Goal: Task Accomplishment & Management: Use online tool/utility

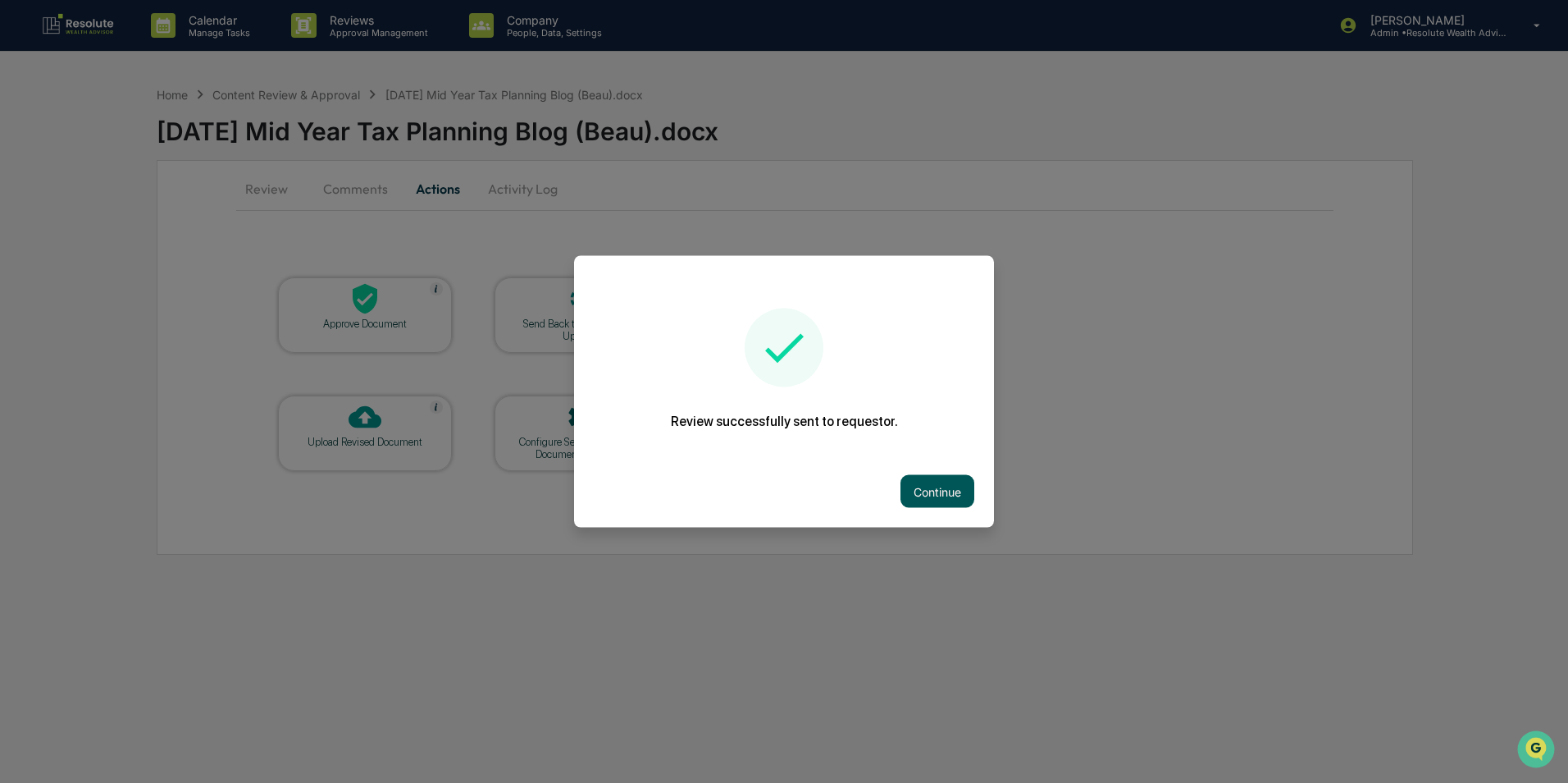
click at [931, 487] on button "Continue" at bounding box center [937, 491] width 73 height 33
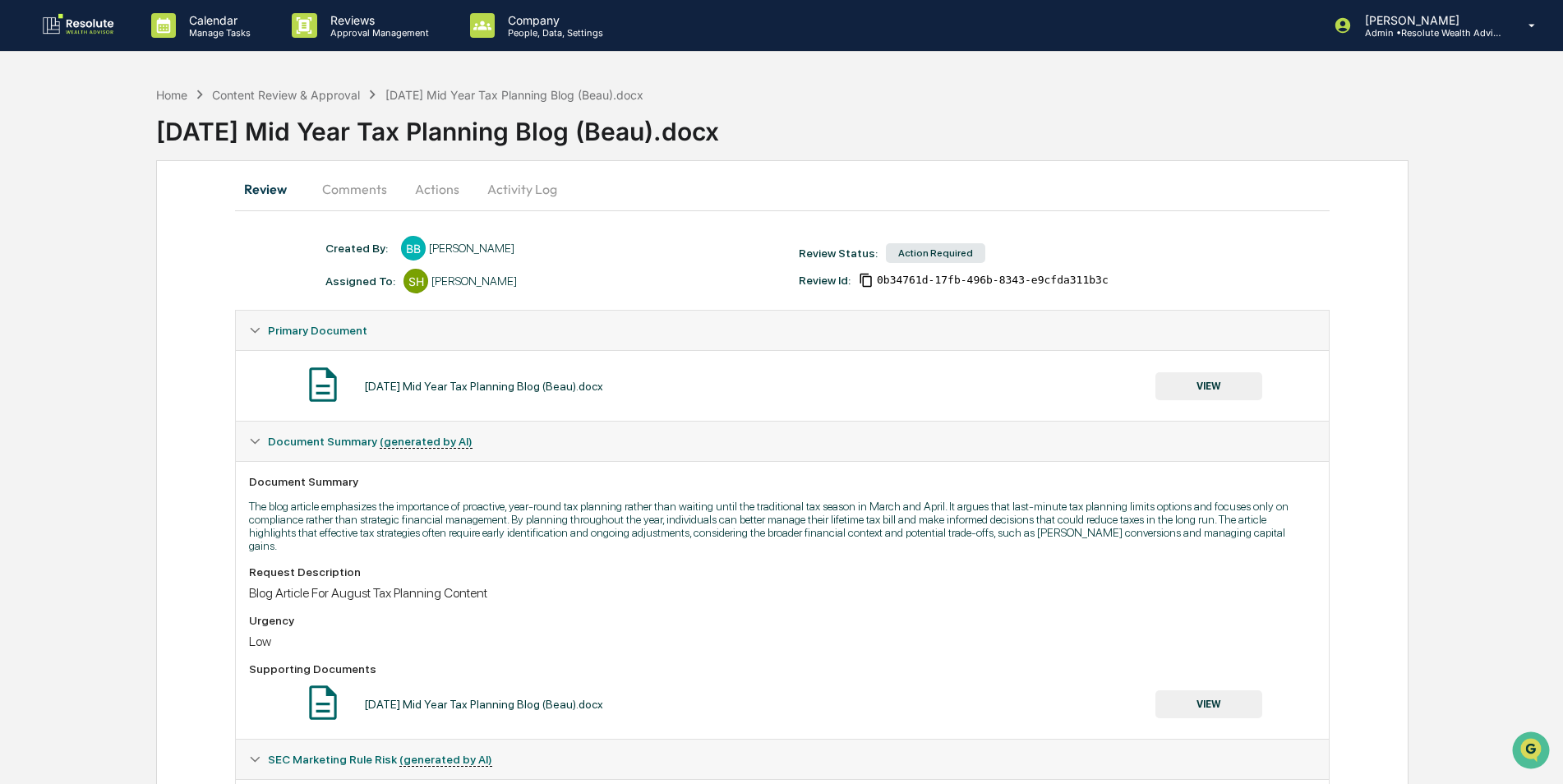
click at [1201, 392] on button "VIEW" at bounding box center [1209, 386] width 107 height 28
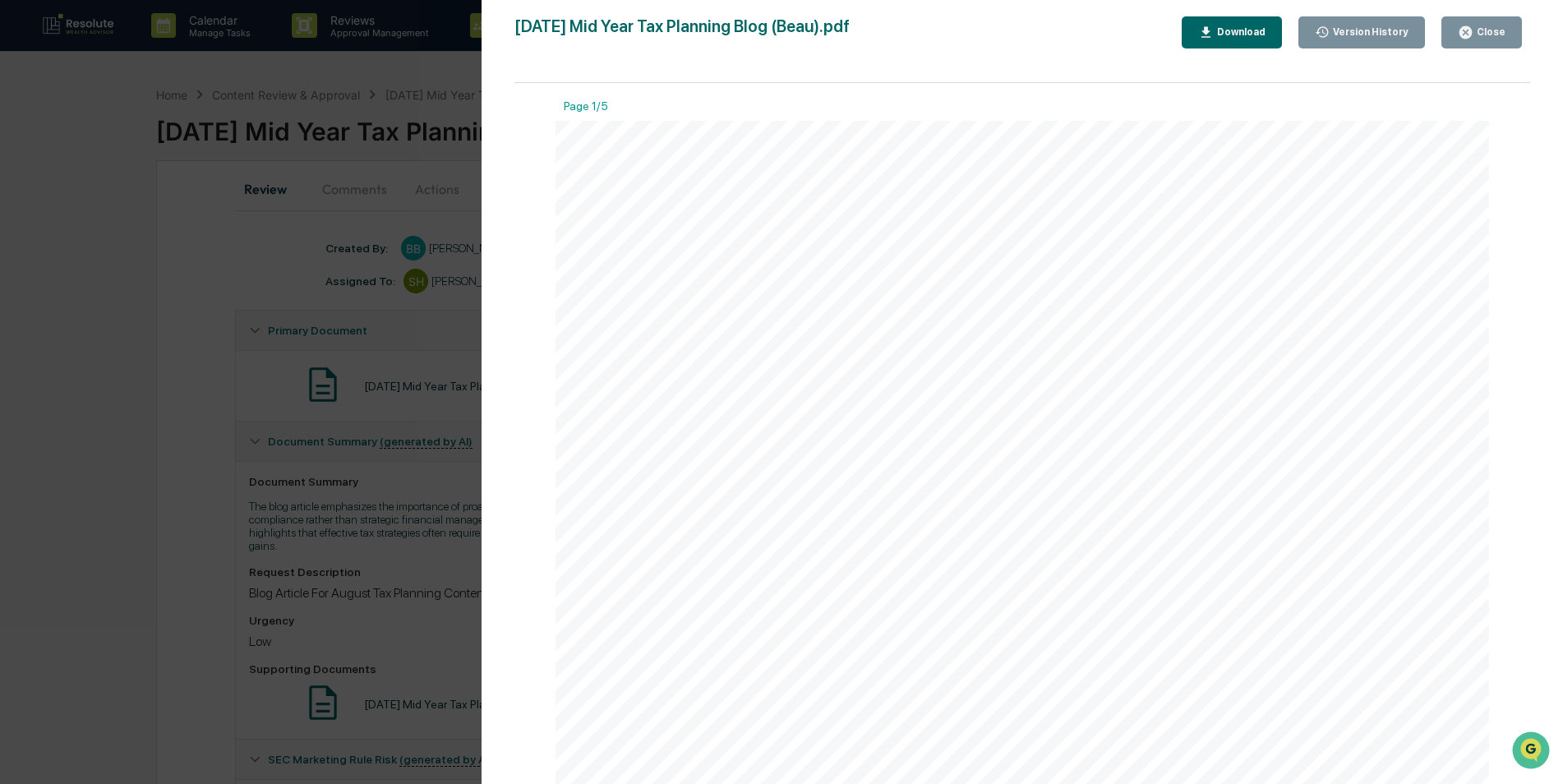
click at [1483, 37] on div "Close" at bounding box center [1489, 32] width 32 height 12
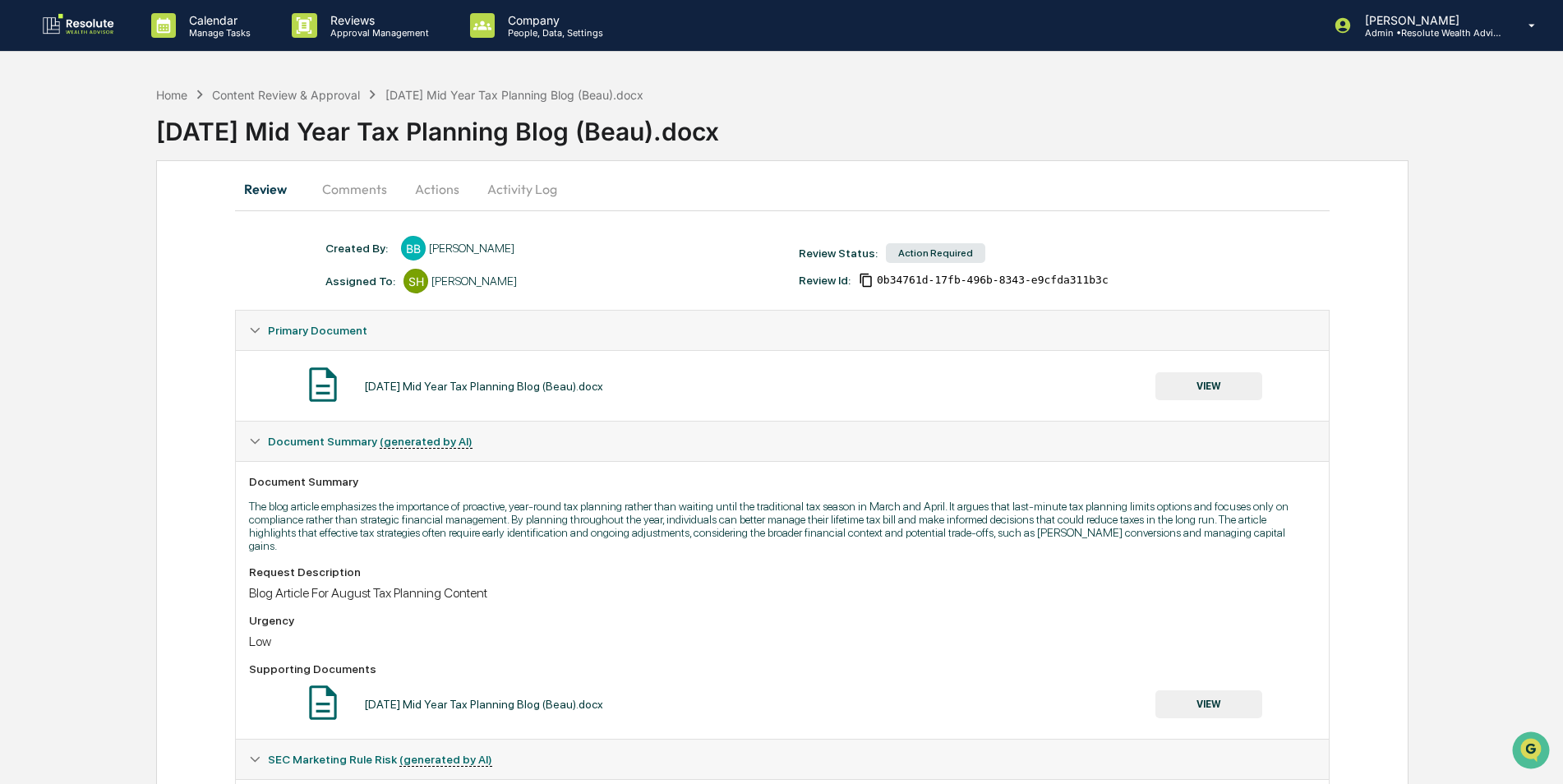
click at [440, 191] on button "Actions" at bounding box center [437, 189] width 74 height 40
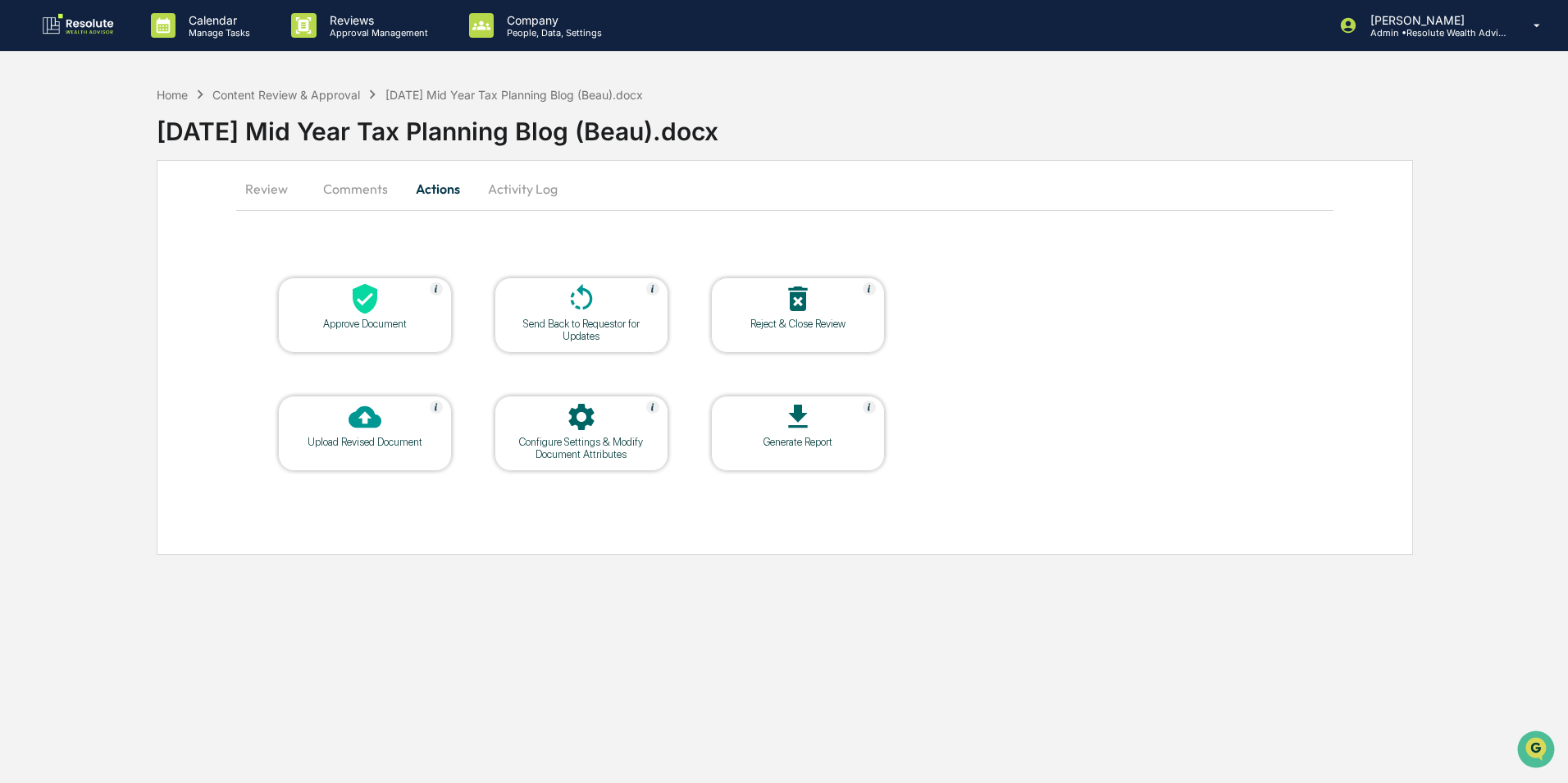
click at [352, 311] on icon at bounding box center [364, 298] width 33 height 33
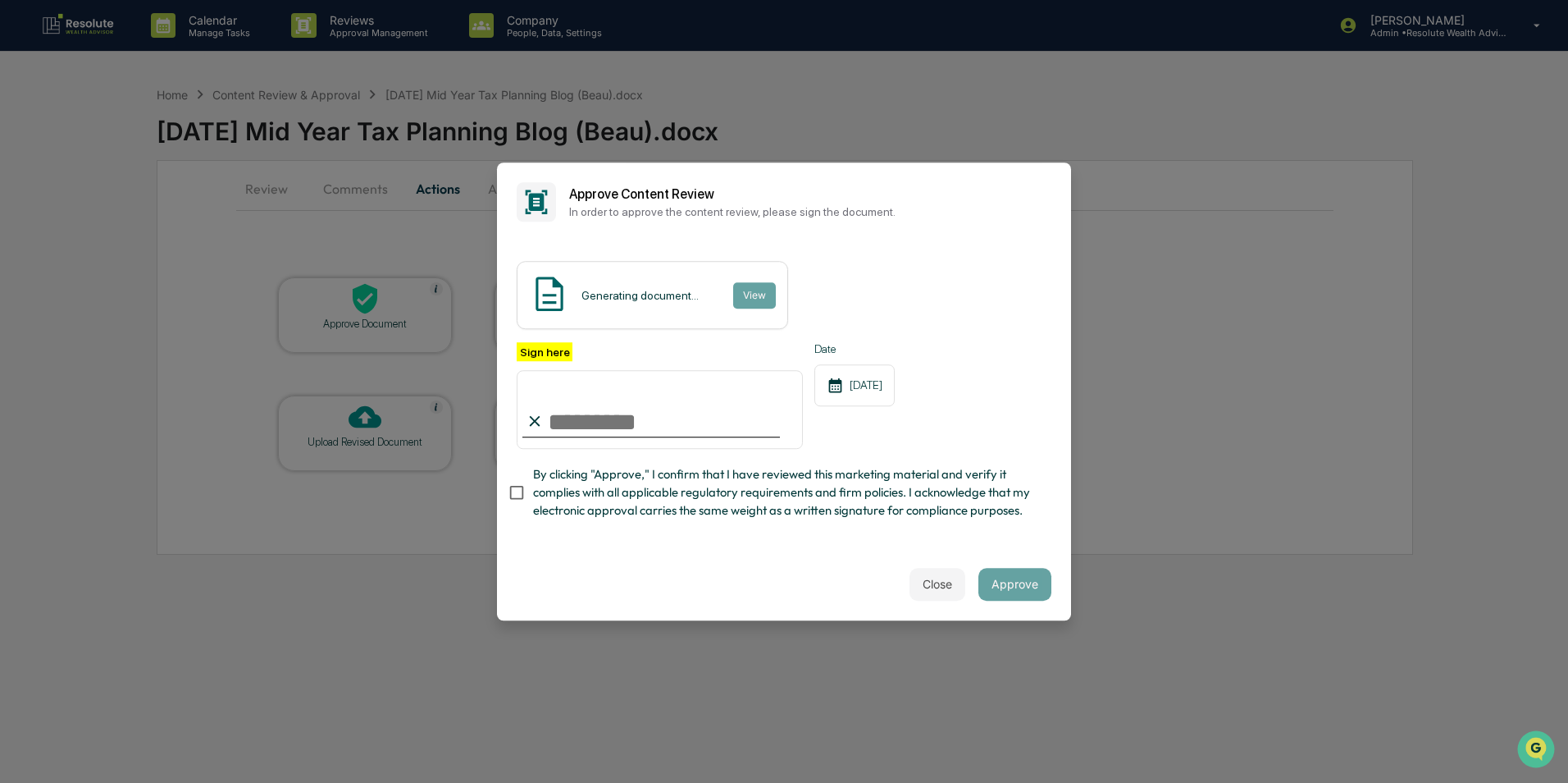
click at [595, 420] on input "Sign here" at bounding box center [660, 409] width 287 height 79
type input "**********"
click at [1010, 584] on button "Approve" at bounding box center [1014, 584] width 73 height 33
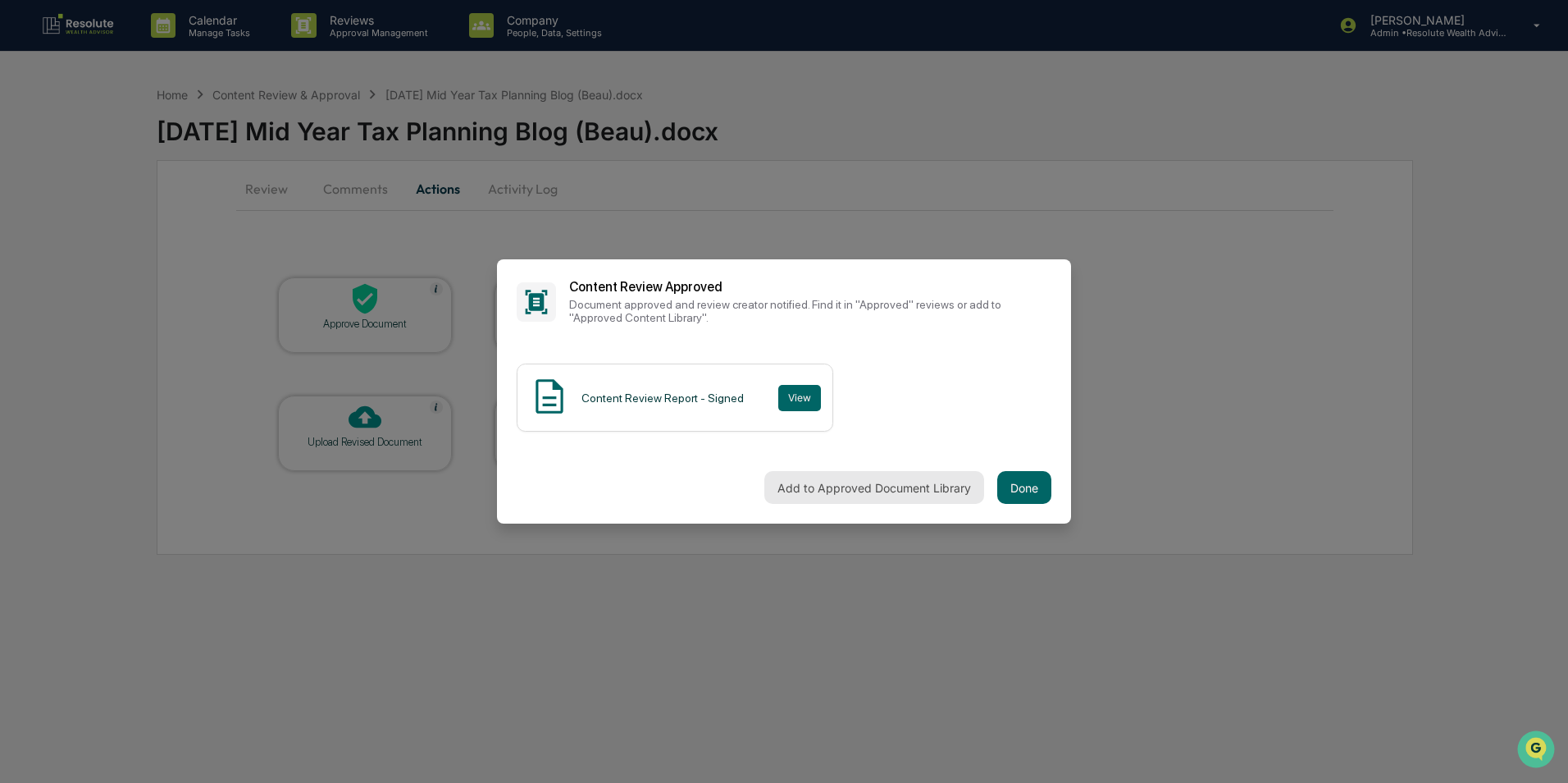
click at [850, 485] on button "Add to Approved Document Library" at bounding box center [874, 487] width 220 height 33
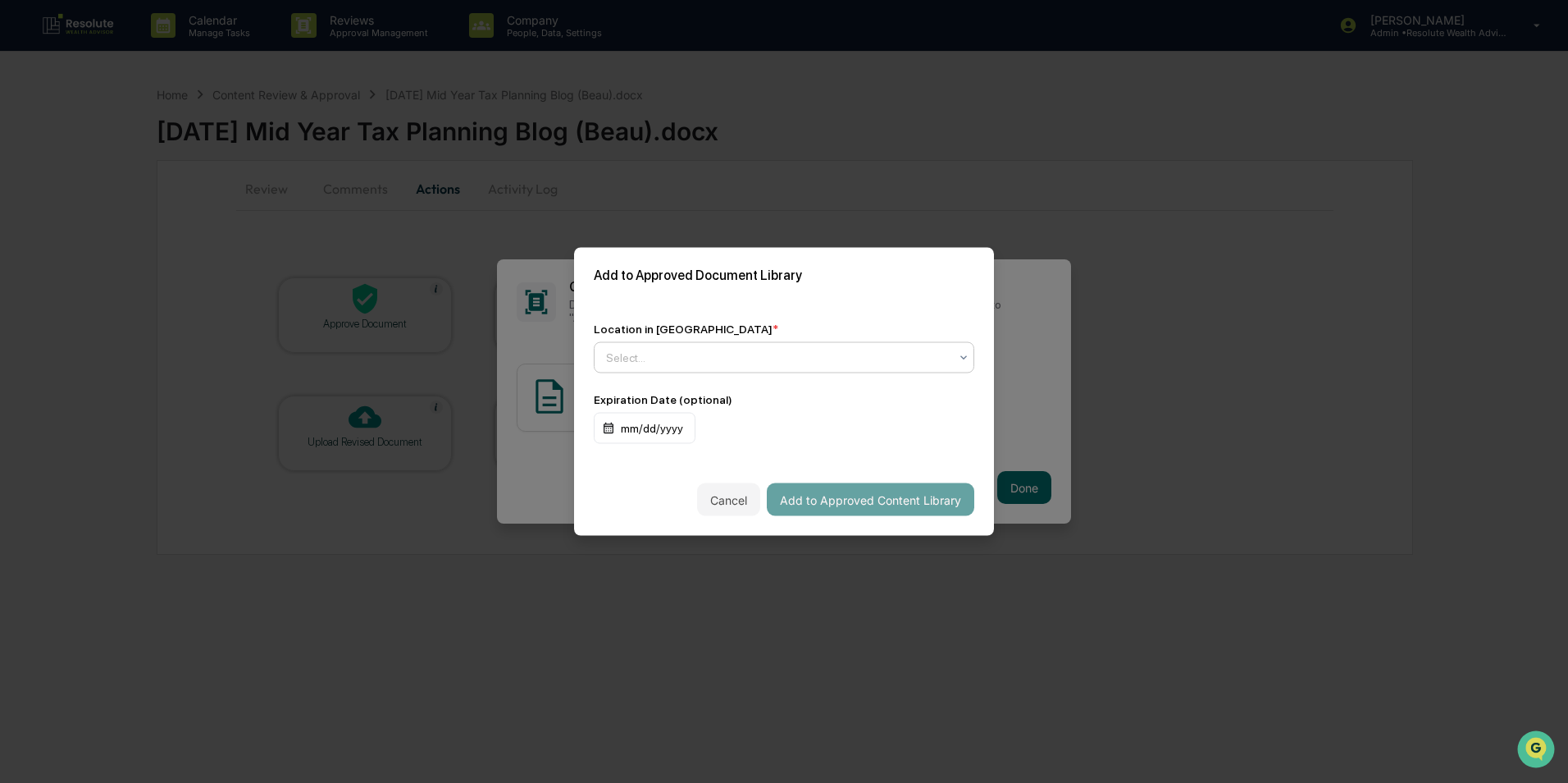
click at [942, 359] on div at bounding box center [777, 357] width 343 height 17
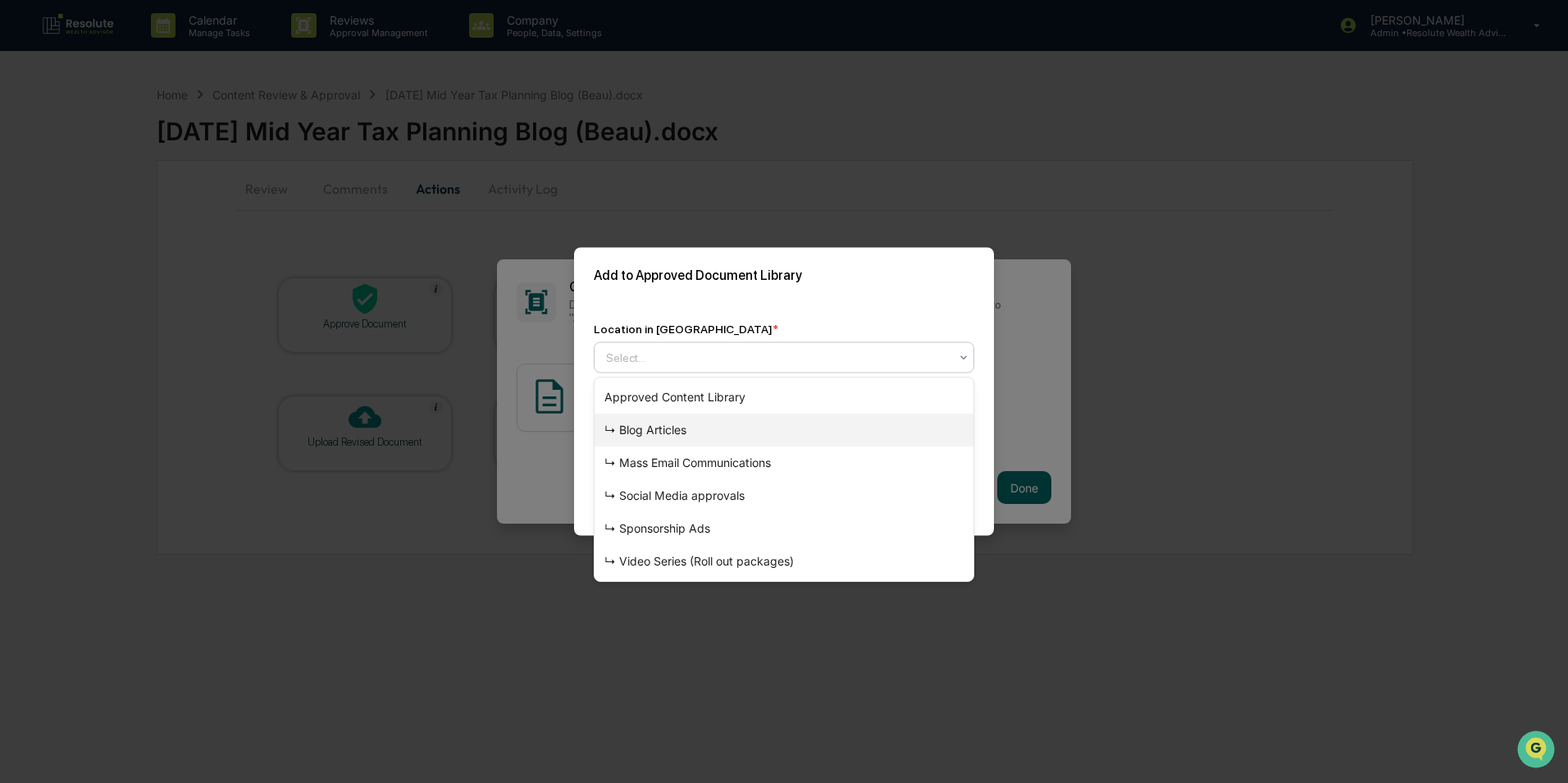
click at [765, 419] on div "↳ Blog Articles" at bounding box center [784, 429] width 379 height 33
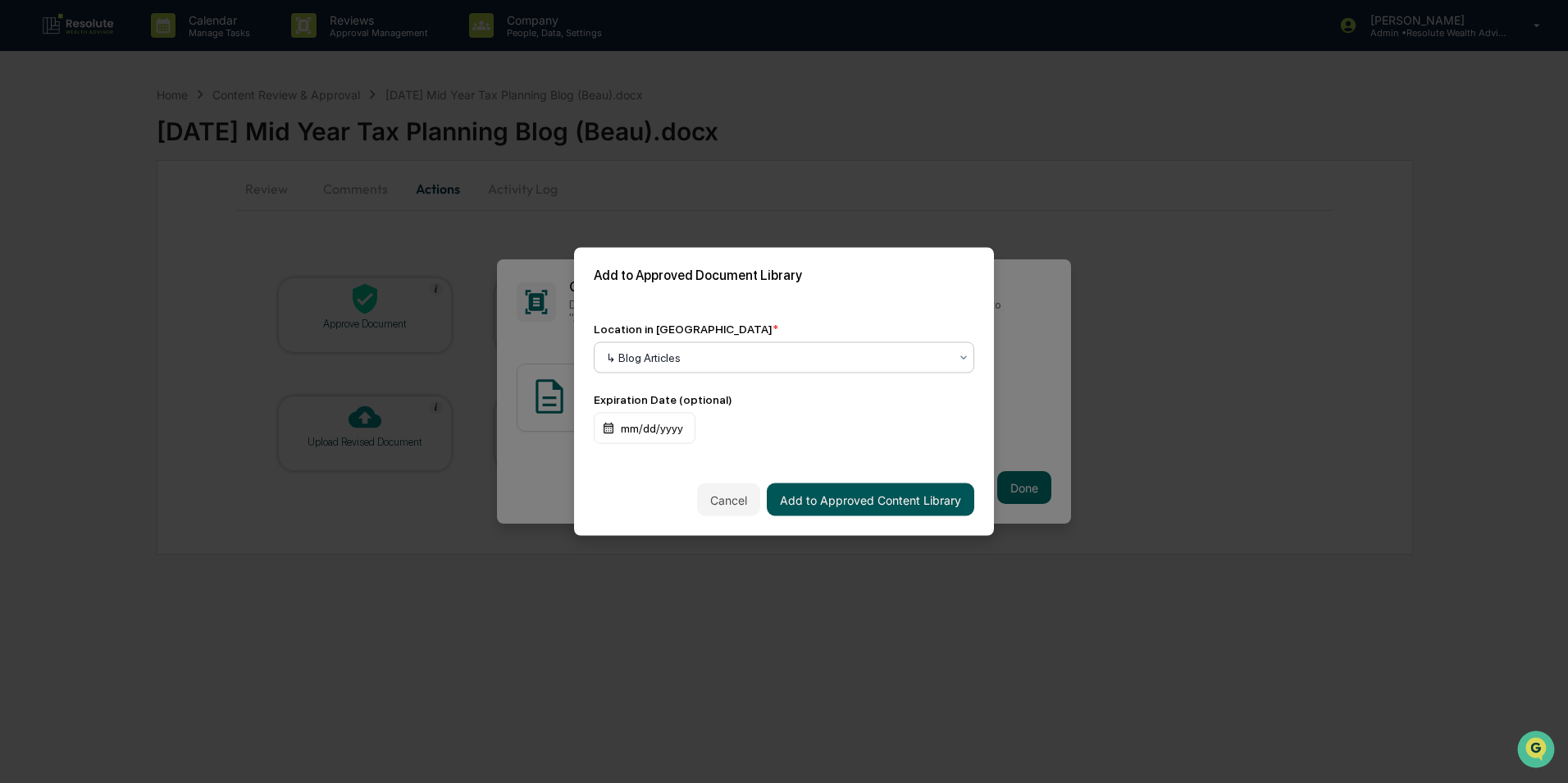
click at [795, 501] on button "Add to Approved Content Library" at bounding box center [870, 499] width 208 height 33
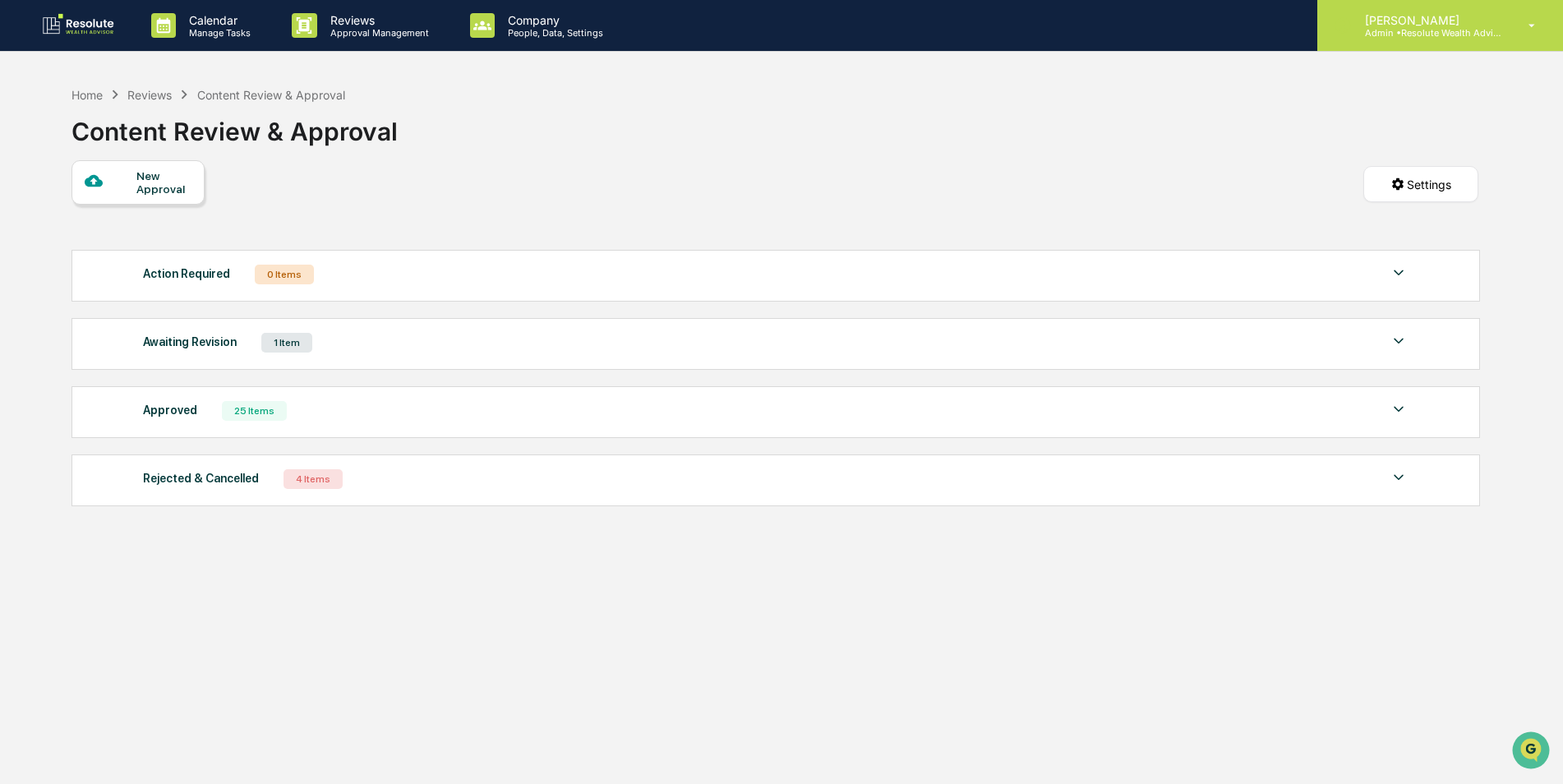
click at [1505, 14] on div "Scott Hohman Admin • Resolute Wealth Advisor" at bounding box center [1439, 25] width 245 height 50
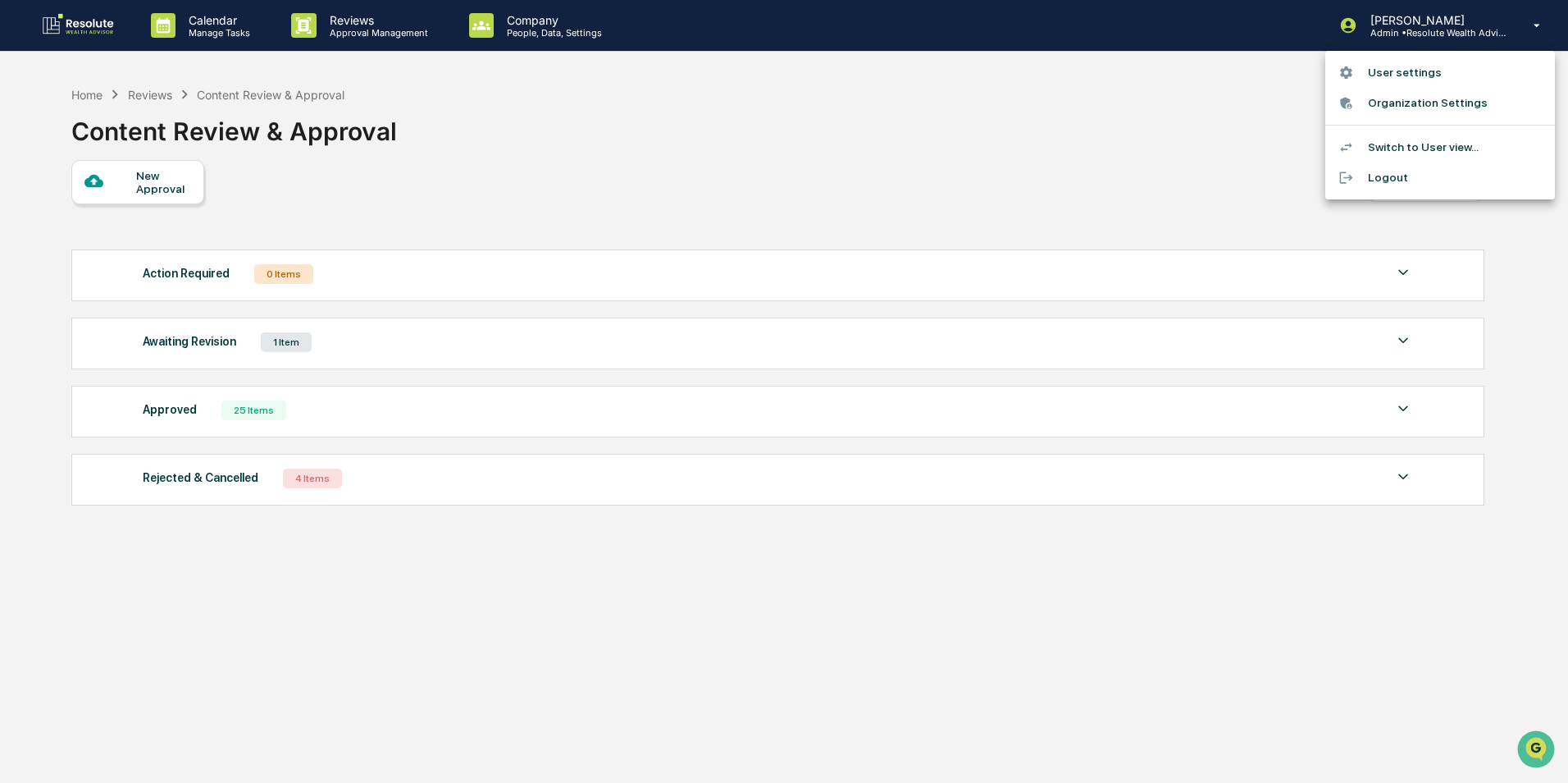
click at [1377, 173] on li "Logout" at bounding box center [1440, 178] width 230 height 30
